Goal: Transaction & Acquisition: Purchase product/service

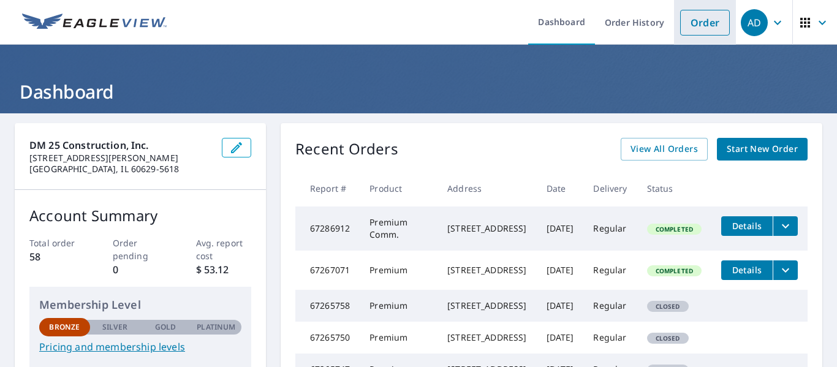
click at [712, 29] on link "Order" at bounding box center [705, 23] width 50 height 26
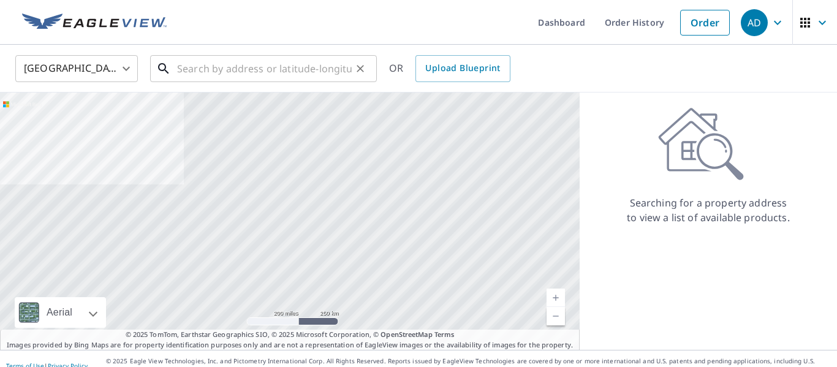
click at [277, 67] on input "text" at bounding box center [264, 68] width 175 height 34
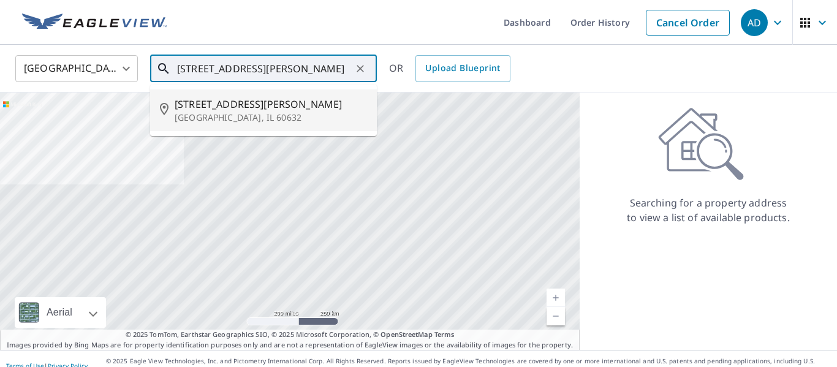
click at [211, 109] on span "[STREET_ADDRESS][PERSON_NAME]" at bounding box center [271, 104] width 192 height 15
type input "[STREET_ADDRESS][PERSON_NAME]"
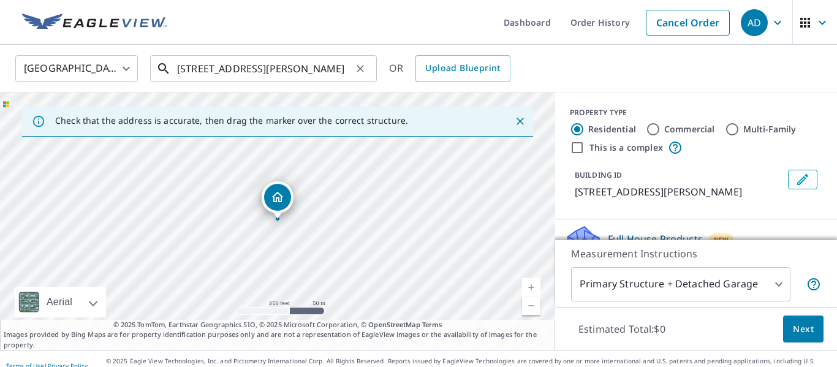
click at [344, 69] on input "[STREET_ADDRESS][PERSON_NAME]" at bounding box center [264, 68] width 175 height 34
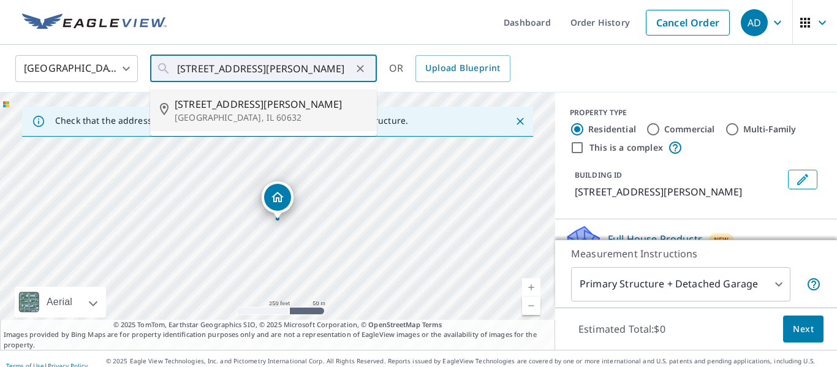
click at [456, 31] on ul "Dashboard Order History Cancel Order" at bounding box center [455, 22] width 562 height 45
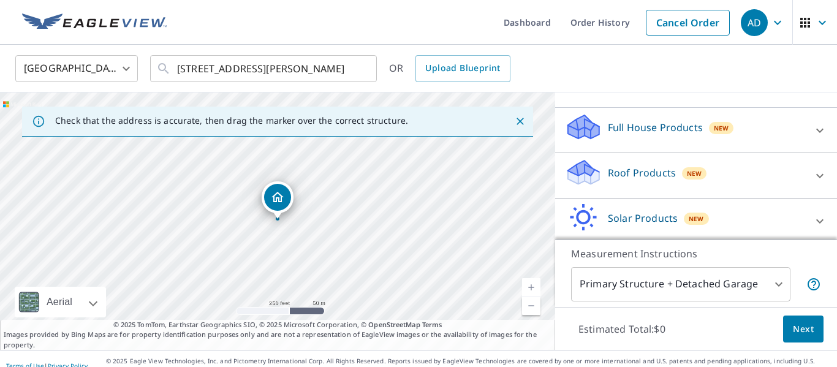
scroll to position [113, 0]
click at [773, 176] on div "Roof Products New" at bounding box center [685, 173] width 240 height 35
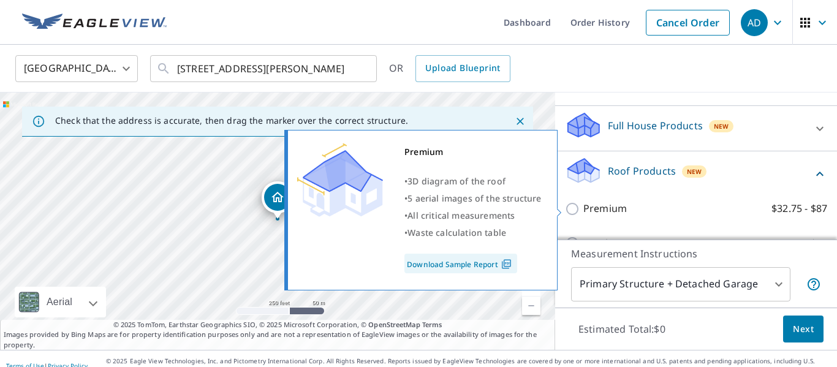
click at [584, 209] on p "Premium" at bounding box center [604, 208] width 43 height 15
click at [583, 209] on input "Premium $32.75 - $87" at bounding box center [574, 209] width 18 height 15
checkbox input "true"
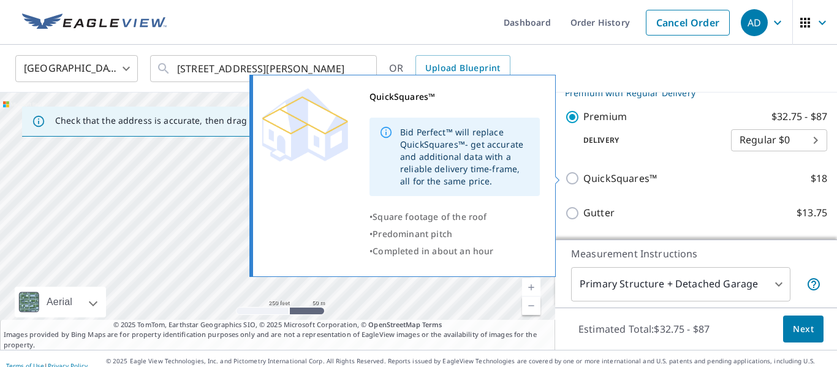
scroll to position [220, 0]
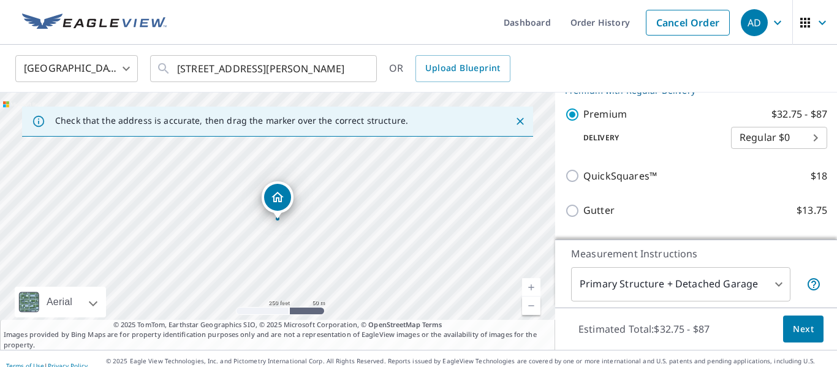
click at [797, 336] on span "Next" at bounding box center [803, 329] width 21 height 15
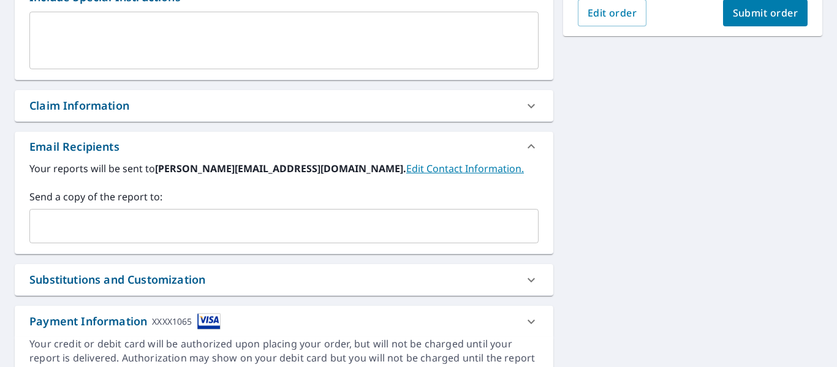
scroll to position [355, 0]
click at [162, 227] on input "text" at bounding box center [275, 225] width 480 height 23
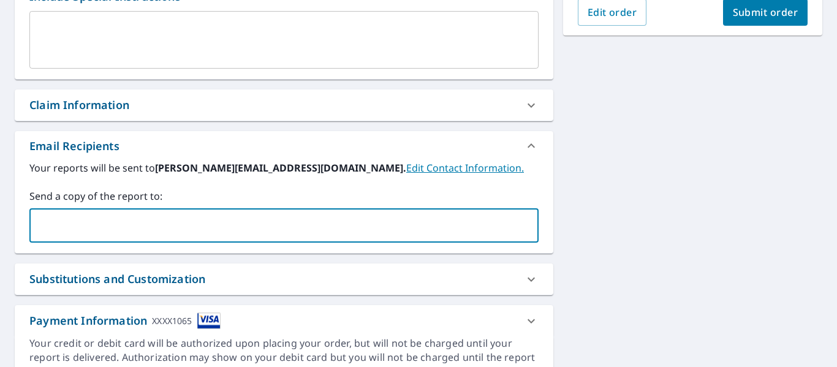
type input "[EMAIL_ADDRESS][DOMAIN_NAME]"
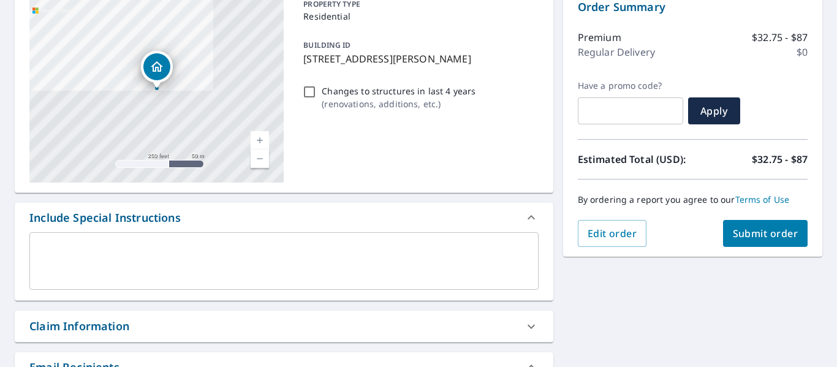
scroll to position [132, 0]
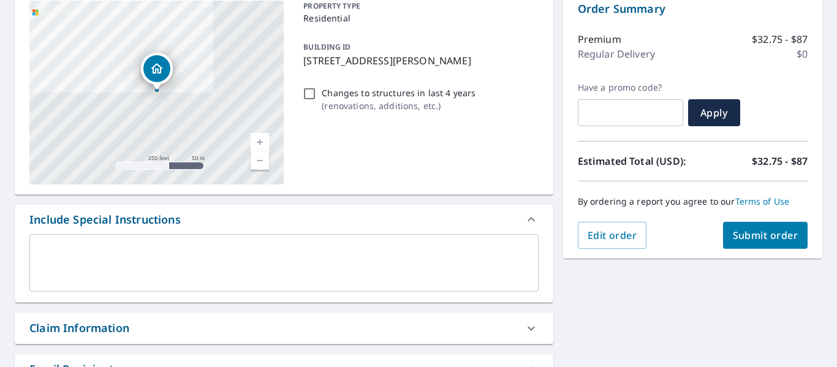
click at [781, 233] on span "Submit order" at bounding box center [766, 234] width 66 height 13
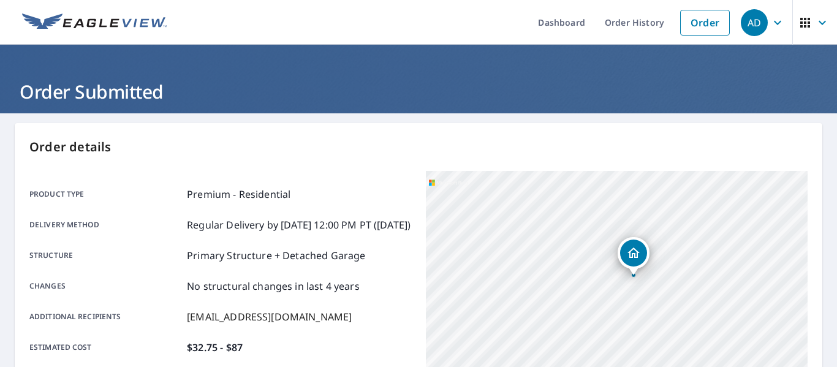
drag, startPoint x: 659, startPoint y: 308, endPoint x: 473, endPoint y: 183, distance: 223.7
click at [473, 183] on div "[STREET_ADDRESS][PERSON_NAME]" at bounding box center [617, 324] width 382 height 306
